Goal: Find contact information: Find contact information

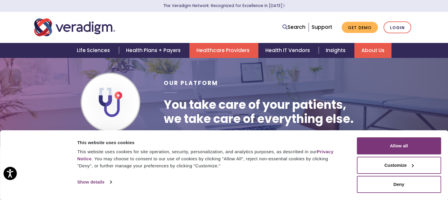
click at [381, 52] on link "About Us" at bounding box center [372, 50] width 37 height 15
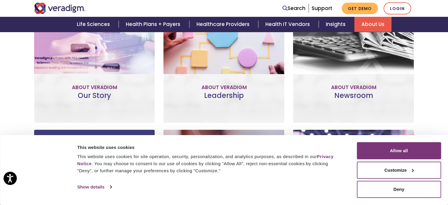
scroll to position [294, 0]
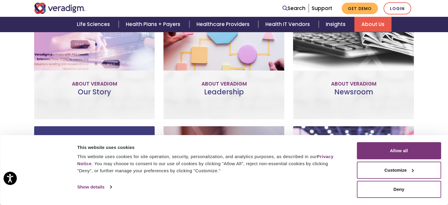
click at [268, 56] on p "The committed professionals who make up our Veradigm leadership team use their …" at bounding box center [223, 43] width 109 height 40
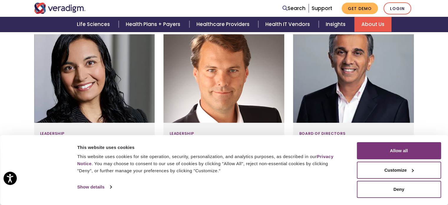
scroll to position [383, 0]
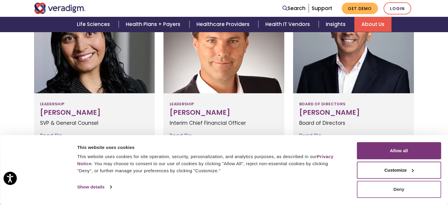
click at [388, 191] on button "Deny" at bounding box center [399, 189] width 84 height 17
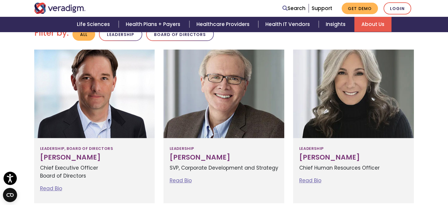
scroll to position [201, 0]
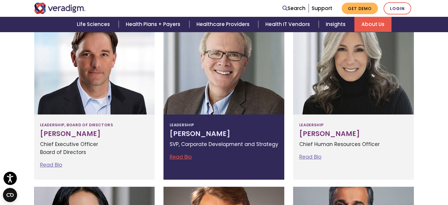
drag, startPoint x: 230, startPoint y: 134, endPoint x: 170, endPoint y: 132, distance: 59.5
click at [170, 132] on h3 "[PERSON_NAME]" at bounding box center [223, 134] width 109 height 8
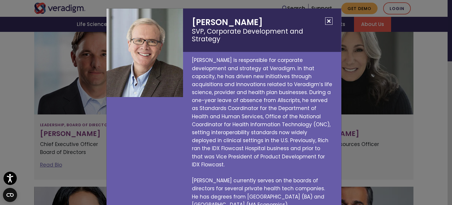
copy h3 "[PERSON_NAME]"
drag, startPoint x: 256, startPoint y: 23, endPoint x: 191, endPoint y: 22, distance: 65.1
click at [191, 22] on h2 "[PERSON_NAME] SVP, Corporate Development and Strategy" at bounding box center [262, 30] width 158 height 43
copy h2 "[PERSON_NAME]"
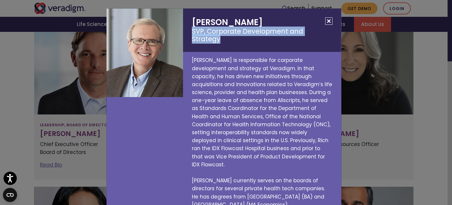
drag, startPoint x: 185, startPoint y: 32, endPoint x: 328, endPoint y: 38, distance: 143.3
click at [328, 38] on h2 "[PERSON_NAME] SVP, Corporate Development and Strategy" at bounding box center [262, 30] width 158 height 43
copy small "SVP, Corporate Development and Strategy"
click at [325, 18] on button "Close" at bounding box center [328, 20] width 7 height 7
